Goal: Information Seeking & Learning: Learn about a topic

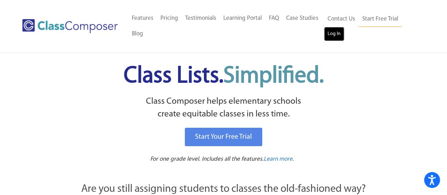
click at [328, 37] on link "Log In" at bounding box center [334, 34] width 20 height 14
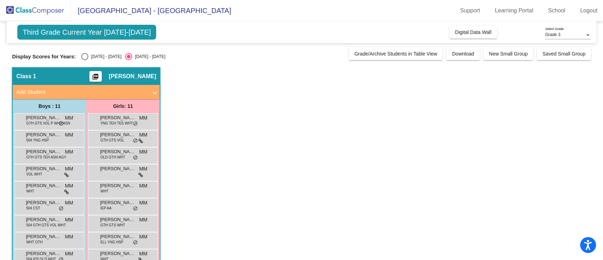
click at [92, 62] on div "Third Grade Current Year 2025-2026 Add, Move, or Retain Students Off On Incomin…" at bounding box center [301, 166] width 579 height 290
click at [86, 56] on div "Select an option" at bounding box center [84, 56] width 7 height 7
click at [85, 60] on input "2024 - 2025" at bounding box center [84, 60] width 0 height 0
radio input "true"
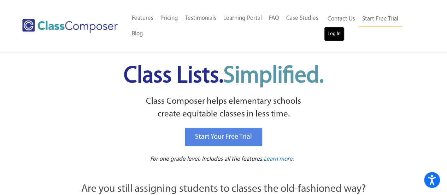
click at [335, 38] on link "Log In" at bounding box center [334, 34] width 20 height 14
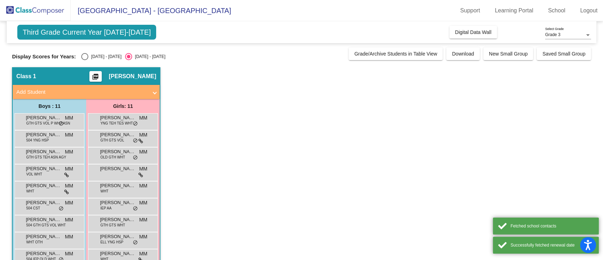
click at [96, 57] on div "2024 - 2025" at bounding box center [104, 56] width 33 height 6
click at [85, 60] on input "2024 - 2025" at bounding box center [84, 60] width 0 height 0
radio input "true"
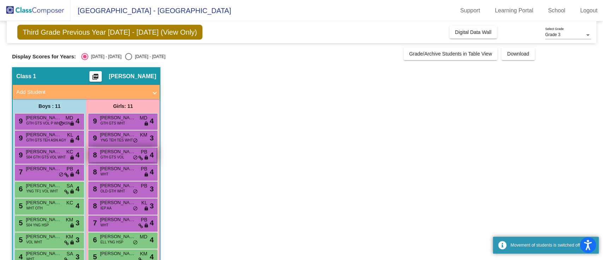
scroll to position [51, 0]
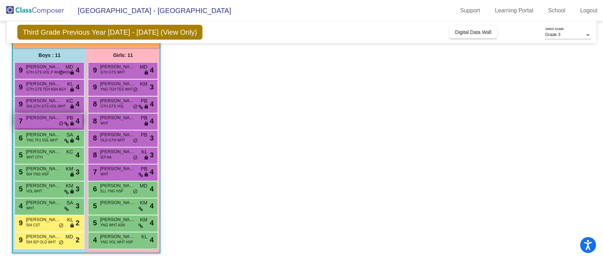
click at [55, 123] on div "7 Owen Shimek PB lock do_not_disturb_alt 4" at bounding box center [49, 120] width 68 height 14
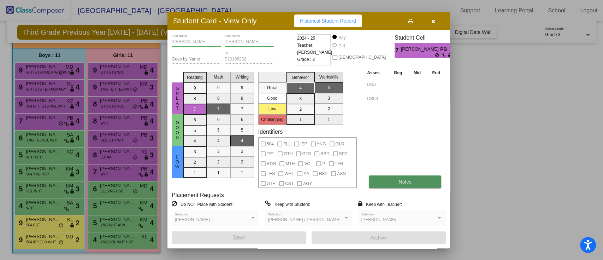
click at [407, 178] on button "Notes" at bounding box center [405, 181] width 72 height 13
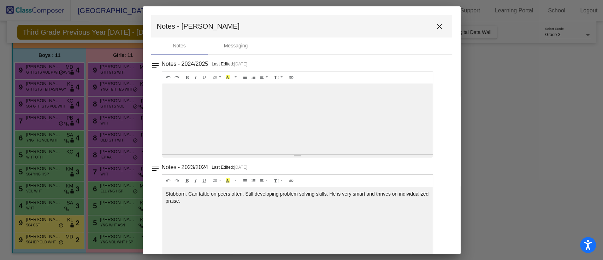
scroll to position [15, 0]
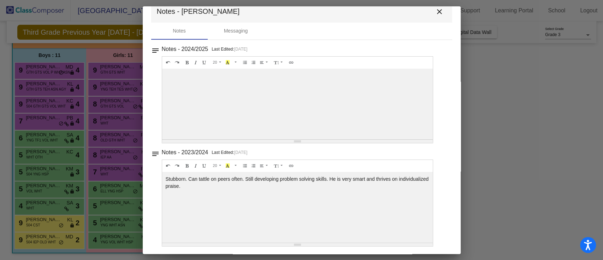
click at [436, 14] on mat-icon "close" at bounding box center [440, 11] width 8 height 8
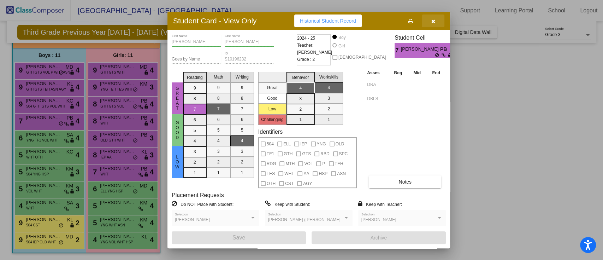
click at [433, 21] on icon "button" at bounding box center [434, 21] width 4 height 5
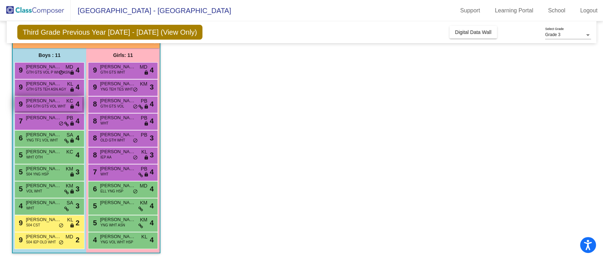
click at [76, 102] on span "4" at bounding box center [78, 104] width 4 height 11
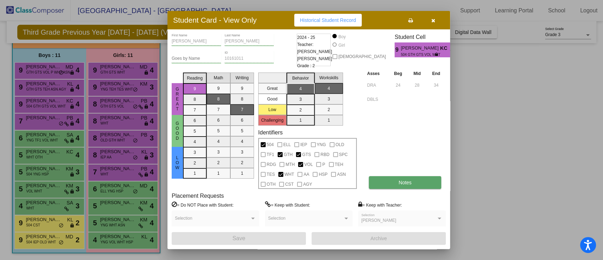
click at [394, 181] on button "Notes" at bounding box center [405, 182] width 72 height 13
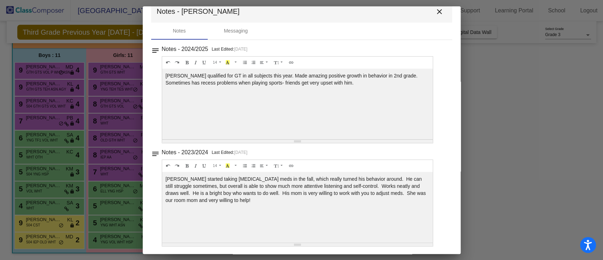
click at [438, 12] on mat-icon "close" at bounding box center [440, 11] width 8 height 8
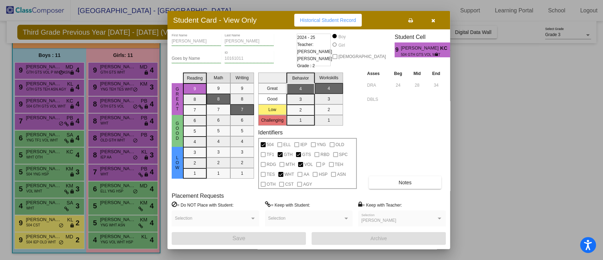
click at [436, 17] on button "button" at bounding box center [433, 20] width 23 height 13
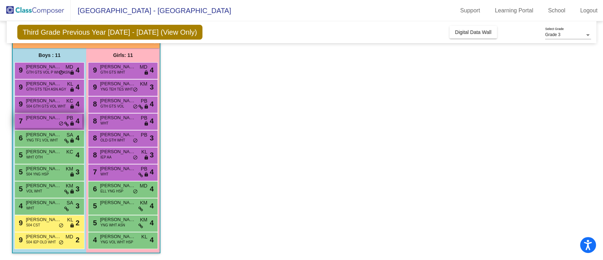
click at [42, 121] on span "Owen Shimek" at bounding box center [43, 117] width 35 height 7
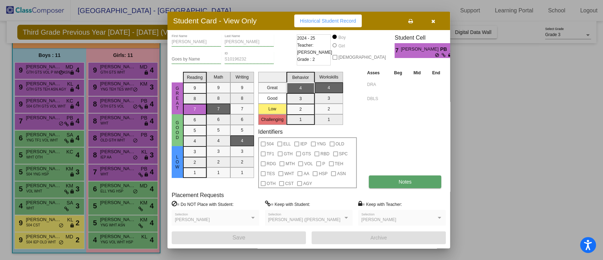
click at [401, 187] on button "Notes" at bounding box center [405, 181] width 72 height 13
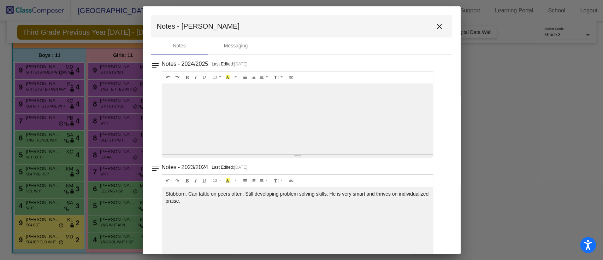
click at [436, 30] on mat-icon "close" at bounding box center [440, 26] width 8 height 8
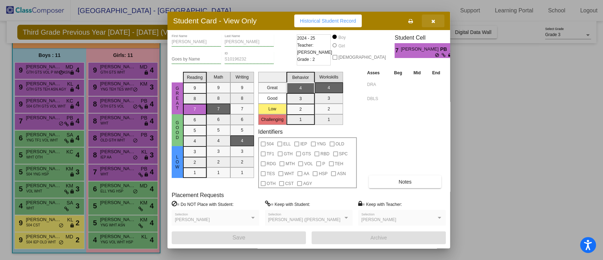
click at [432, 24] on button "button" at bounding box center [433, 20] width 23 height 13
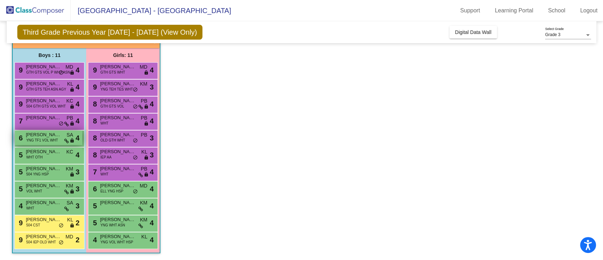
click at [43, 141] on span "YNG TF1 VOL WHT" at bounding box center [42, 140] width 32 height 5
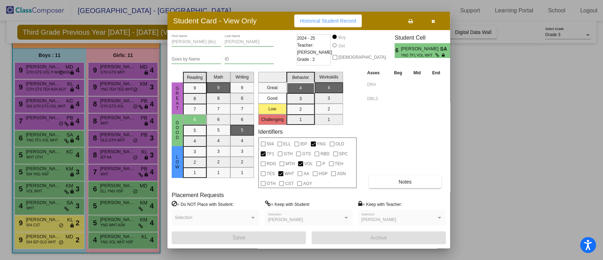
click at [418, 173] on div "Asses Beg Mid End DRA DBLS Notes" at bounding box center [406, 128] width 81 height 119
click at [425, 181] on button "Notes" at bounding box center [405, 181] width 72 height 13
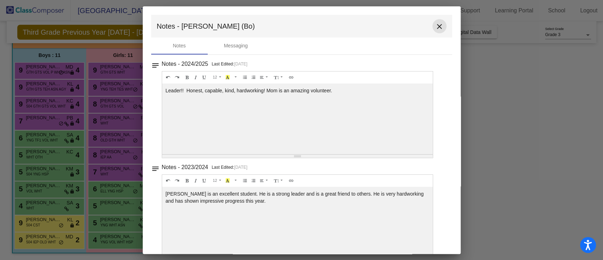
click at [436, 29] on mat-icon "close" at bounding box center [440, 26] width 8 height 8
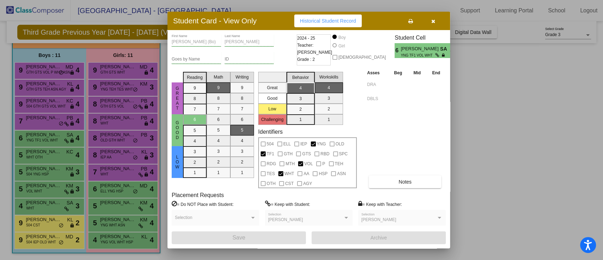
click at [433, 19] on icon "button" at bounding box center [434, 21] width 4 height 5
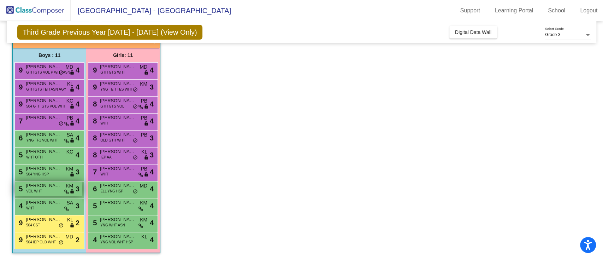
click at [54, 193] on div "5 George Dew VOL WHT KM lock do_not_disturb_alt 3" at bounding box center [49, 188] width 68 height 14
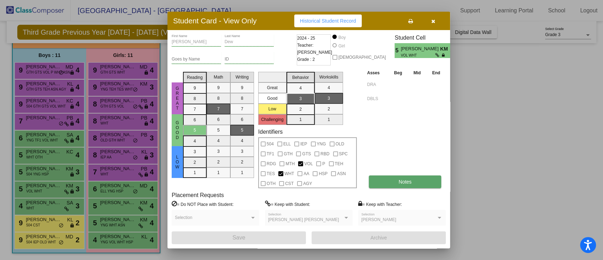
click at [403, 185] on button "Notes" at bounding box center [405, 181] width 72 height 13
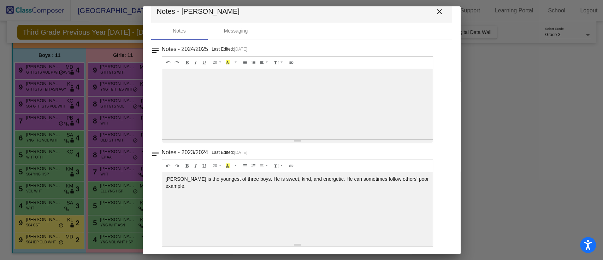
scroll to position [0, 0]
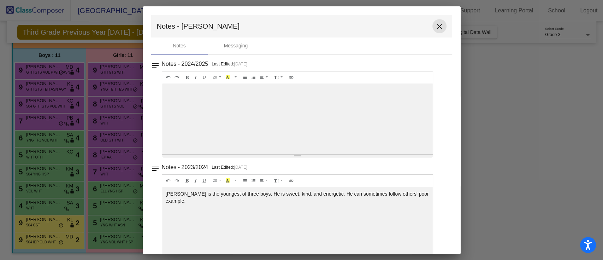
click at [436, 29] on mat-icon "close" at bounding box center [440, 26] width 8 height 8
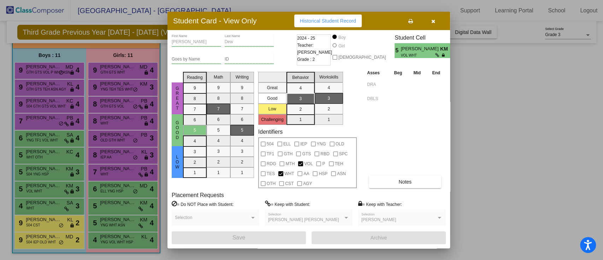
click at [433, 24] on button "button" at bounding box center [433, 20] width 23 height 13
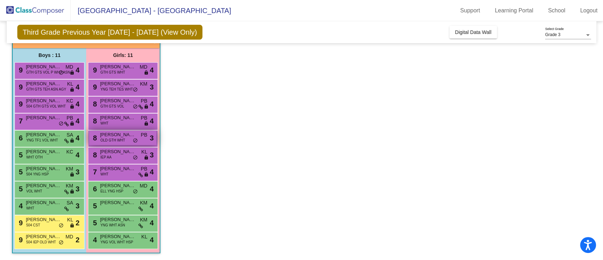
click at [120, 132] on span "Dorothy Gertz" at bounding box center [117, 134] width 35 height 7
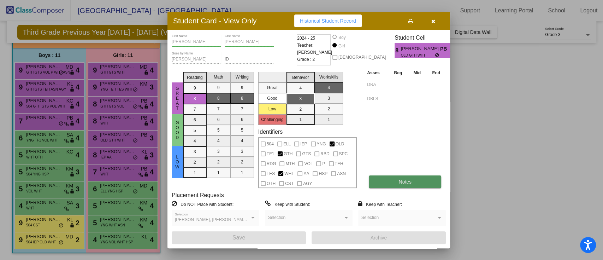
click at [398, 185] on button "Notes" at bounding box center [405, 181] width 72 height 13
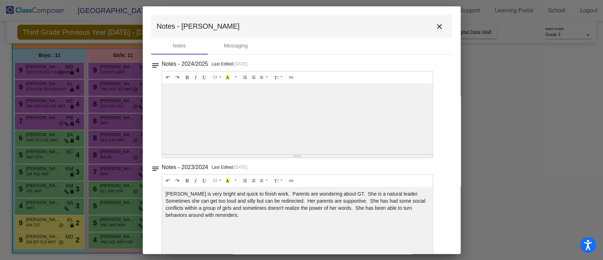
click at [432, 16] on mat-toolbar "Notes - Dorothy close" at bounding box center [301, 26] width 301 height 23
click at [436, 26] on mat-icon "close" at bounding box center [440, 26] width 8 height 8
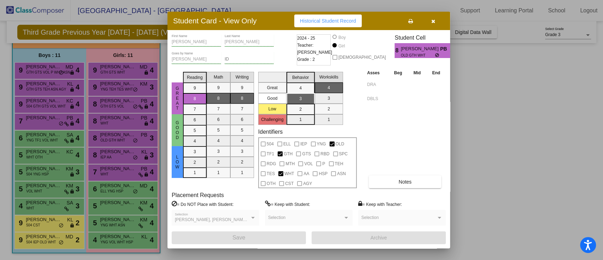
click at [435, 26] on button "button" at bounding box center [433, 20] width 23 height 13
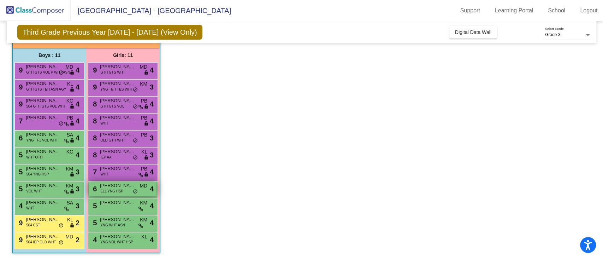
click at [124, 193] on div "6 Pia Obregon ELL YNG HSP MD lock do_not_disturb_alt 4" at bounding box center [123, 188] width 68 height 14
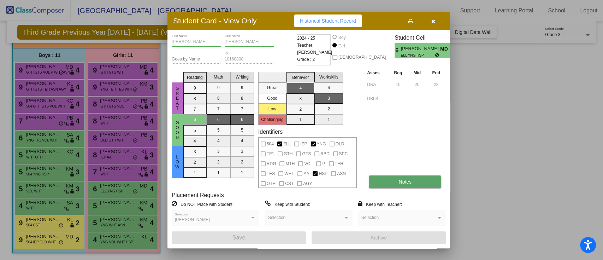
click at [395, 186] on button "Notes" at bounding box center [405, 181] width 72 height 13
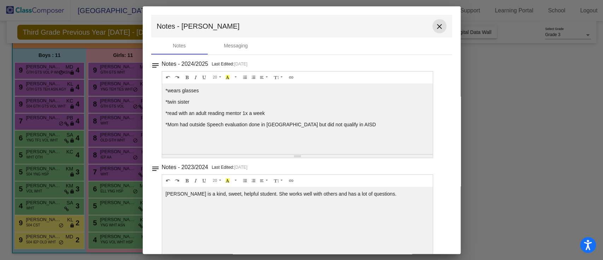
click at [437, 27] on mat-icon "close" at bounding box center [440, 26] width 8 height 8
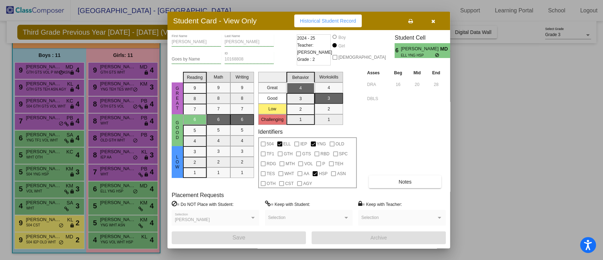
click at [433, 23] on icon "button" at bounding box center [434, 21] width 4 height 5
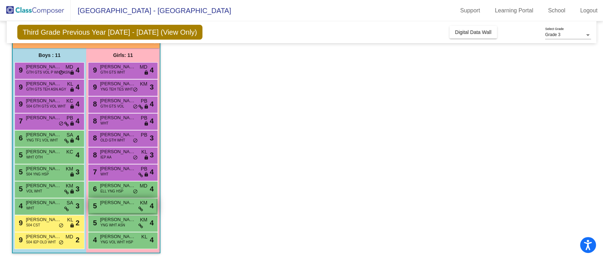
click at [129, 207] on div "5 Eleanor Mankovsky KM lock do_not_disturb_alt 4" at bounding box center [123, 205] width 68 height 14
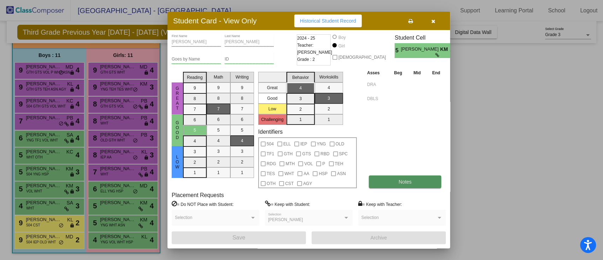
click at [398, 176] on button "Notes" at bounding box center [405, 181] width 72 height 13
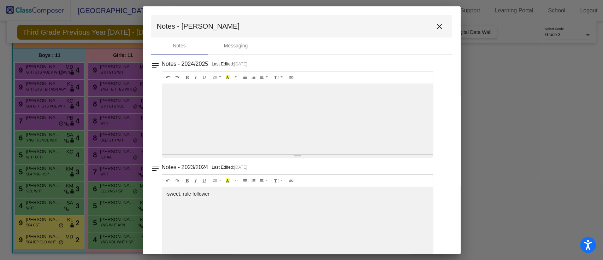
scroll to position [15, 0]
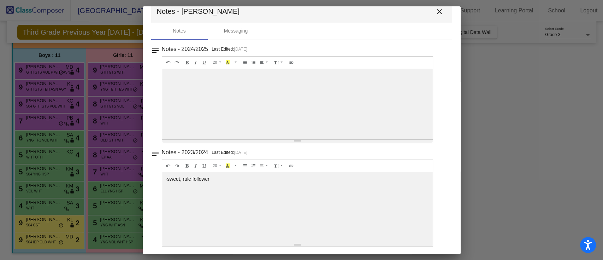
click at [436, 13] on mat-icon "close" at bounding box center [440, 11] width 8 height 8
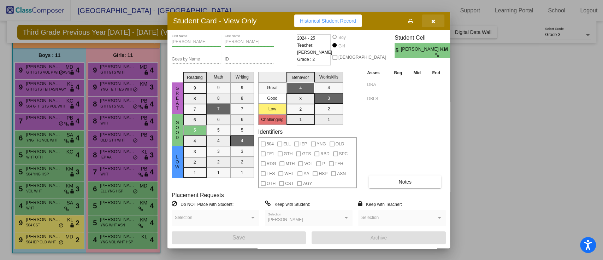
click at [431, 23] on button "button" at bounding box center [433, 20] width 23 height 13
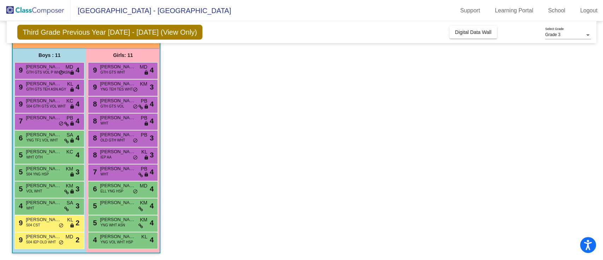
click at [133, 214] on div "5 Eleanor Mankovsky KM lock do_not_disturb_alt 4" at bounding box center [123, 206] width 70 height 17
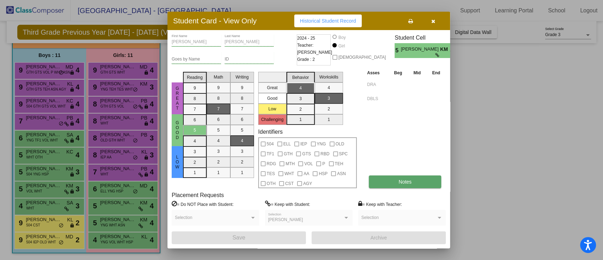
click at [436, 180] on button "Notes" at bounding box center [405, 181] width 72 height 13
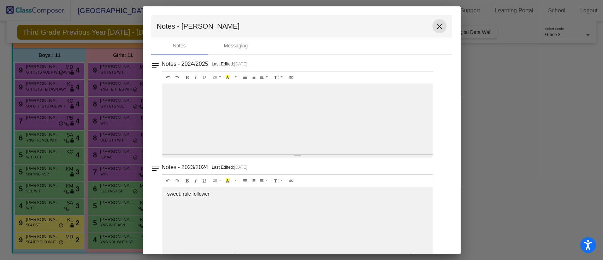
click at [440, 30] on mat-icon "close" at bounding box center [440, 26] width 8 height 8
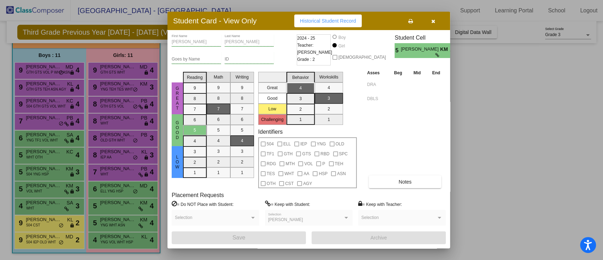
click at [432, 21] on icon "button" at bounding box center [434, 21] width 4 height 5
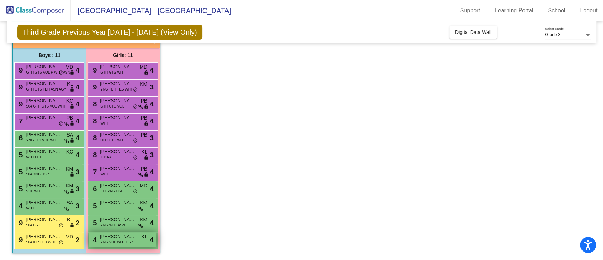
click at [127, 236] on span "Sawyer Osborn" at bounding box center [117, 236] width 35 height 7
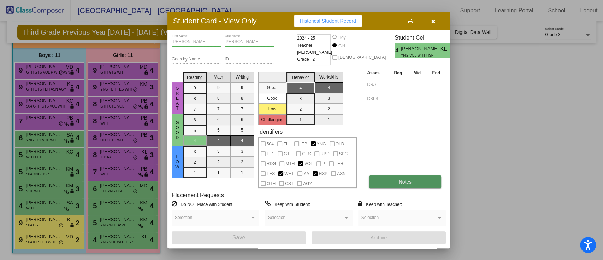
click at [390, 186] on button "Notes" at bounding box center [405, 181] width 72 height 13
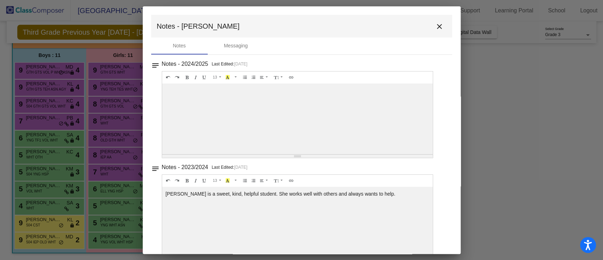
click at [426, 32] on mat-toolbar "Notes - Sawyer close" at bounding box center [301, 26] width 301 height 23
click at [430, 31] on mat-toolbar "Notes - Sawyer close" at bounding box center [301, 26] width 301 height 23
click at [436, 24] on mat-icon "close" at bounding box center [440, 26] width 8 height 8
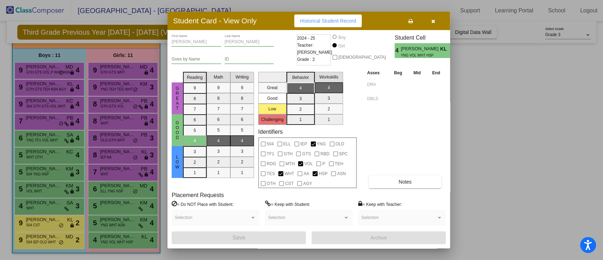
click at [433, 26] on button "button" at bounding box center [433, 20] width 23 height 13
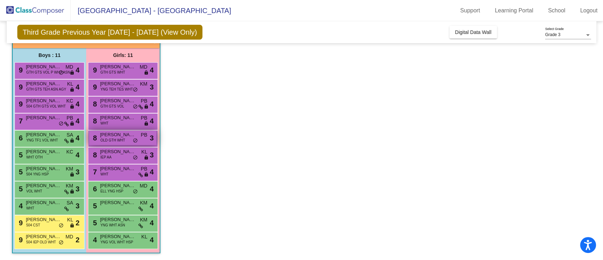
click at [122, 138] on span "OLD GTH WHT" at bounding box center [112, 140] width 25 height 5
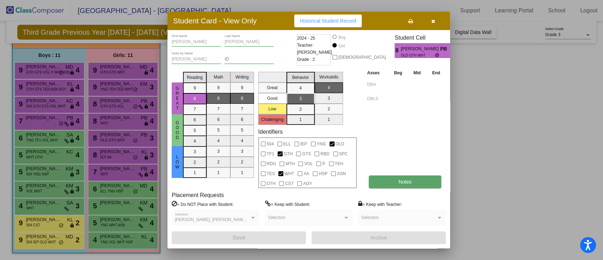
click at [417, 182] on button "Notes" at bounding box center [405, 181] width 72 height 13
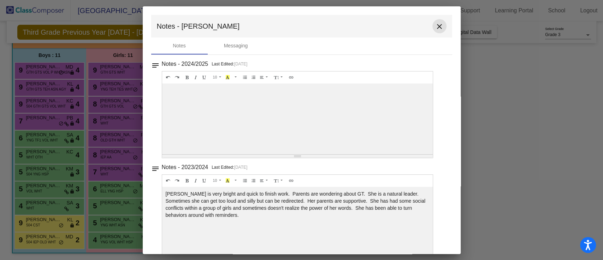
click at [436, 27] on mat-icon "close" at bounding box center [440, 26] width 8 height 8
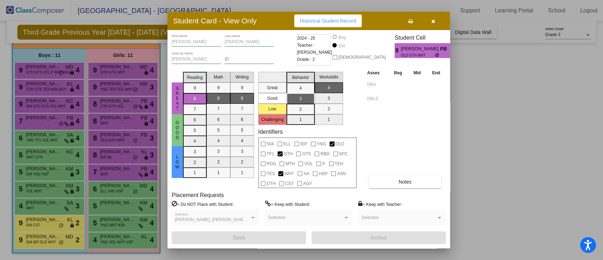
click at [434, 21] on icon "button" at bounding box center [434, 21] width 4 height 5
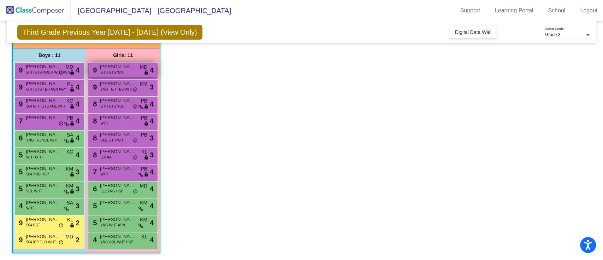
click at [134, 72] on div "9 Josie Goodrich GTH GTS WHT MD lock do_not_disturb_alt 4" at bounding box center [123, 70] width 68 height 14
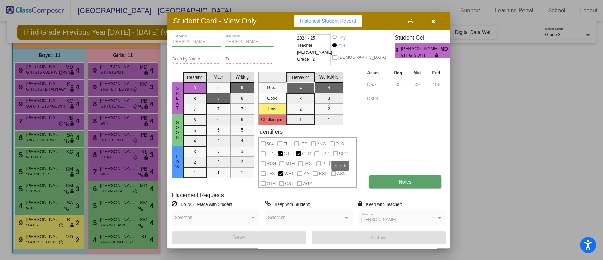
click at [403, 187] on button "Notes" at bounding box center [405, 181] width 72 height 13
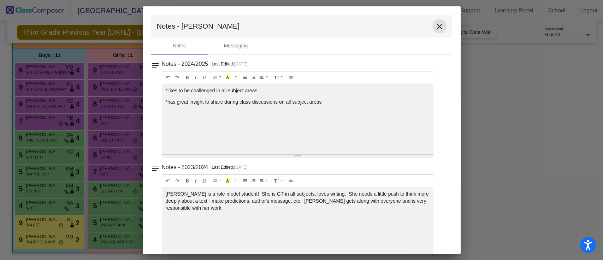
click at [436, 24] on mat-icon "close" at bounding box center [440, 26] width 8 height 8
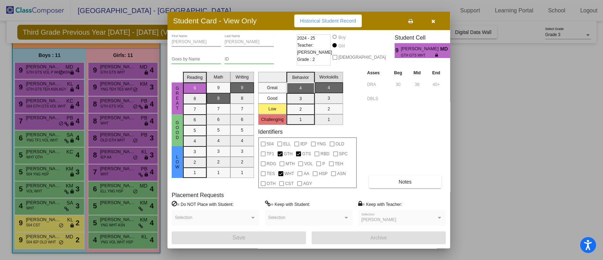
click at [432, 24] on button "button" at bounding box center [433, 20] width 23 height 13
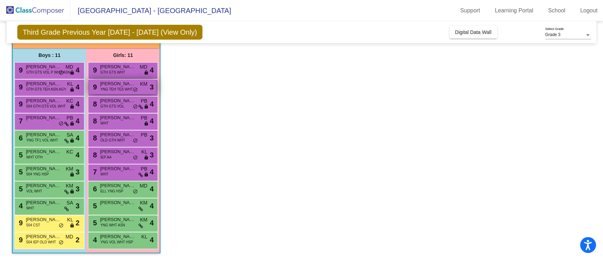
click at [132, 84] on span "Camille Smith" at bounding box center [117, 83] width 35 height 7
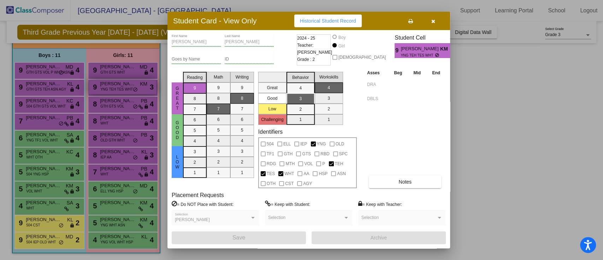
click at [132, 84] on div at bounding box center [301, 130] width 603 height 260
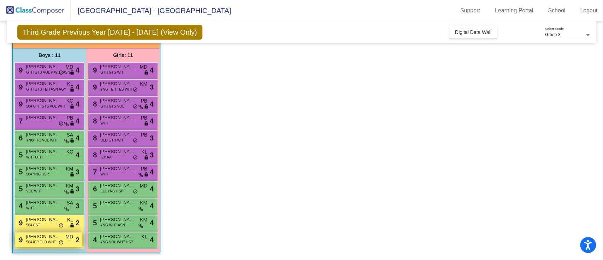
click at [51, 239] on span "Micah Rynearson" at bounding box center [43, 236] width 35 height 7
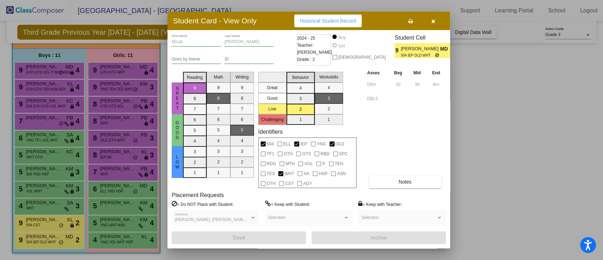
click at [393, 174] on div "Asses Beg Mid End DRA 30 38 40+ DBLS Notes" at bounding box center [406, 128] width 81 height 119
click at [393, 182] on button "Notes" at bounding box center [405, 181] width 72 height 13
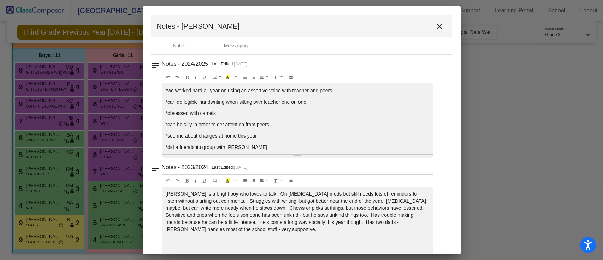
scroll to position [4, 0]
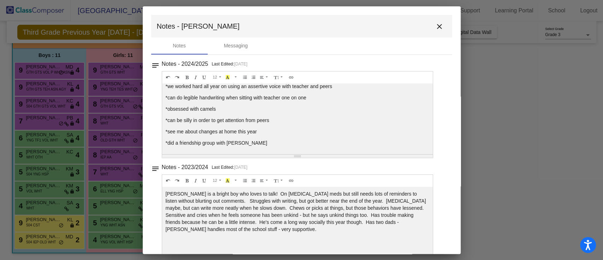
click at [433, 21] on button "close" at bounding box center [440, 26] width 14 height 14
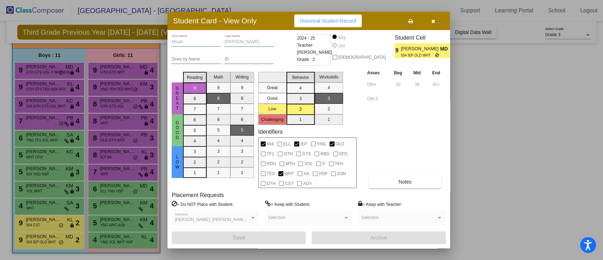
click at [433, 21] on icon "button" at bounding box center [434, 21] width 4 height 5
